Goal: Task Accomplishment & Management: Manage account settings

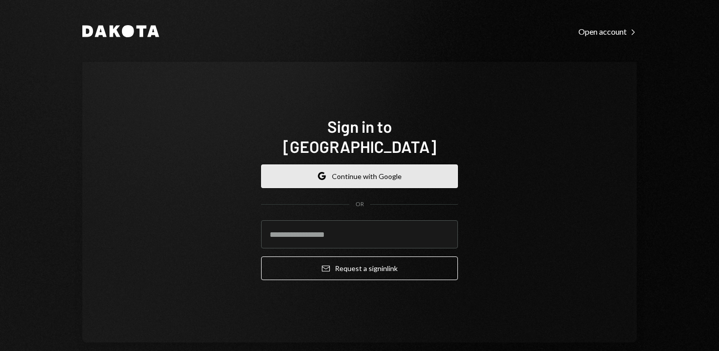
click at [302, 164] on button "Google Continue with Google" at bounding box center [359, 176] width 197 height 24
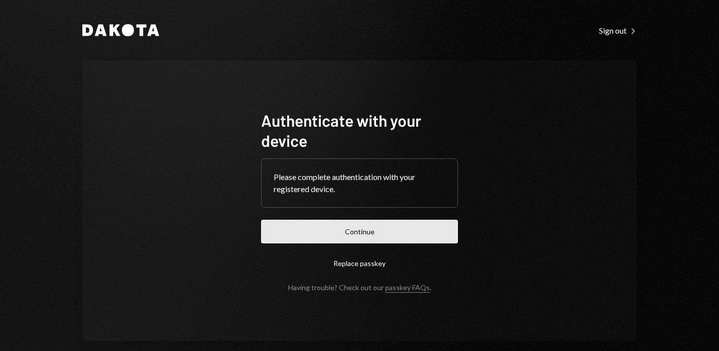
click at [317, 230] on button "Continue" at bounding box center [359, 231] width 197 height 24
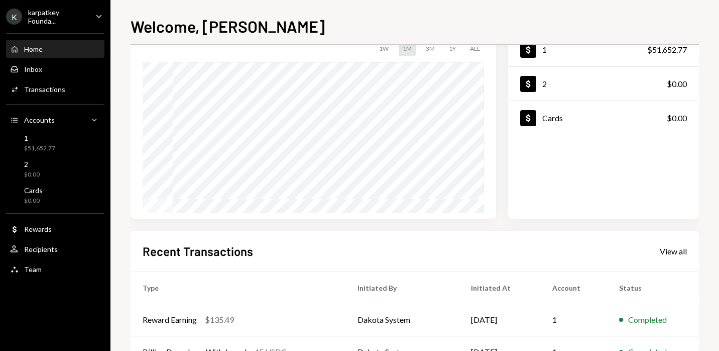
scroll to position [207, 0]
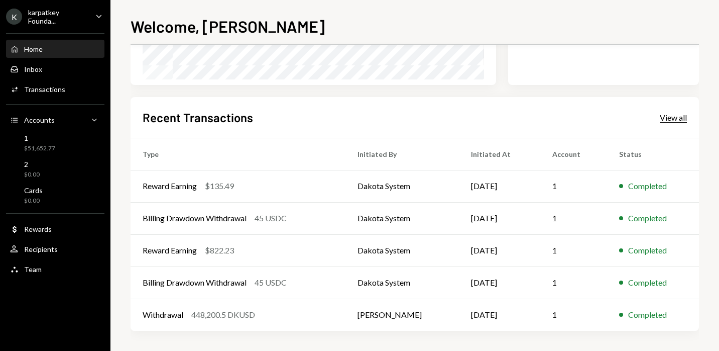
click at [675, 121] on div "View all" at bounding box center [673, 118] width 27 height 10
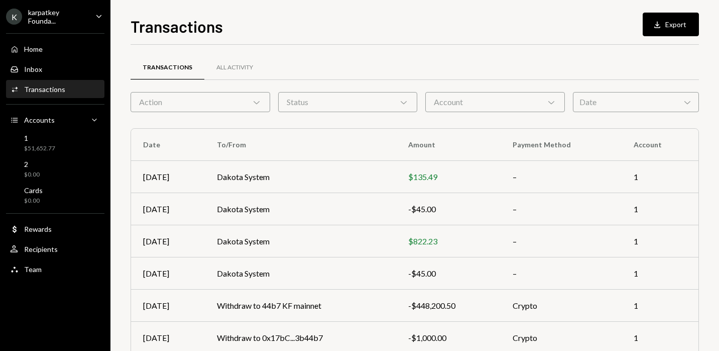
click at [375, 112] on div "Transactions All Activity Action Chevron Down Status Chevron Down Account Chevr…" at bounding box center [415, 293] width 569 height 464
click at [376, 108] on div "Status Chevron Down" at bounding box center [348, 102] width 140 height 20
click at [347, 144] on label "Completed" at bounding box center [348, 150] width 132 height 18
click at [296, 146] on button "Completed" at bounding box center [292, 150] width 8 height 8
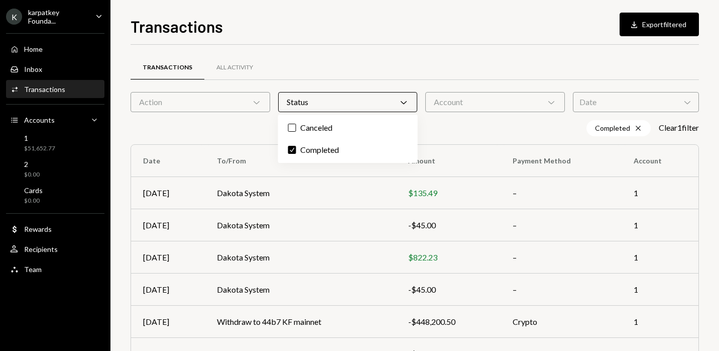
click at [538, 141] on div "Transactions All Activity Action Chevron Down Status Chevron Down Account Chevr…" at bounding box center [415, 301] width 569 height 480
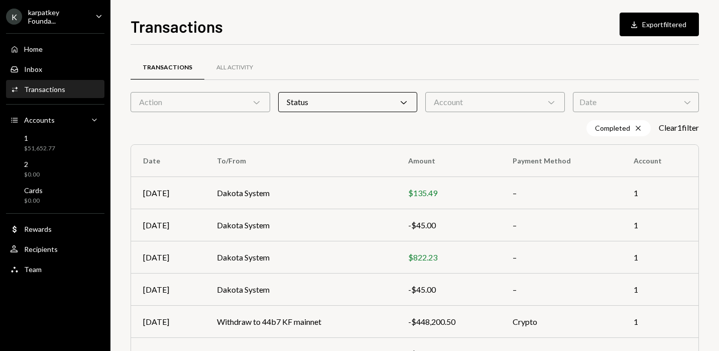
click at [261, 104] on icon "Chevron Down" at bounding box center [257, 102] width 10 height 10
click at [386, 128] on div "Completed Cross Clear 1 filter" at bounding box center [415, 128] width 569 height 16
click at [597, 97] on div "Date Chevron Down" at bounding box center [636, 102] width 126 height 20
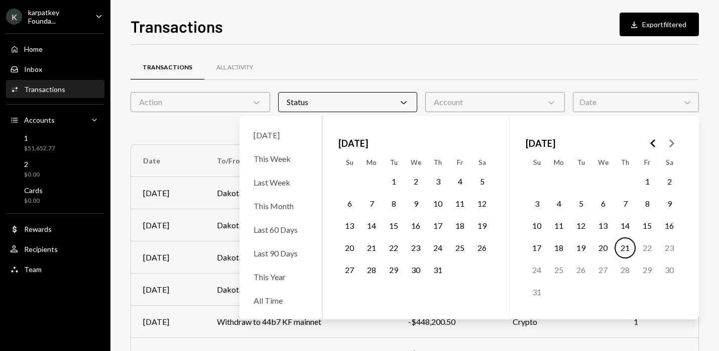
click at [537, 250] on button "17" at bounding box center [536, 247] width 21 height 21
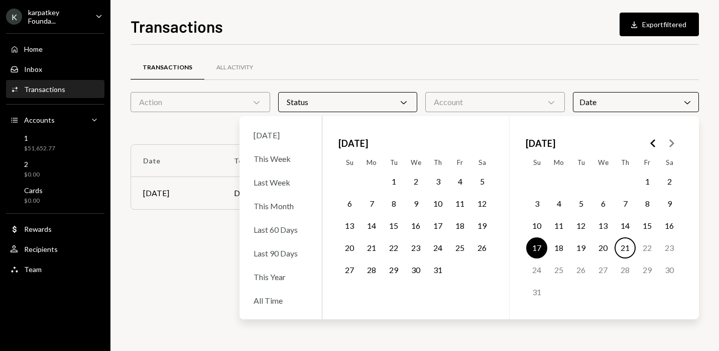
click at [603, 249] on button "20" at bounding box center [603, 247] width 21 height 21
click at [478, 45] on div "Transactions All Activity Action Chevron Down Status Chevron Down Account Chevr…" at bounding box center [415, 153] width 569 height 217
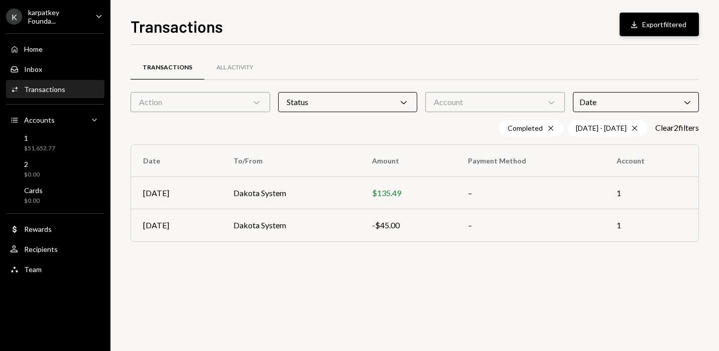
click at [639, 29] on div "Download" at bounding box center [635, 25] width 13 height 10
click at [47, 54] on div "Home Home" at bounding box center [55, 49] width 90 height 17
